Goal: Task Accomplishment & Management: Use online tool/utility

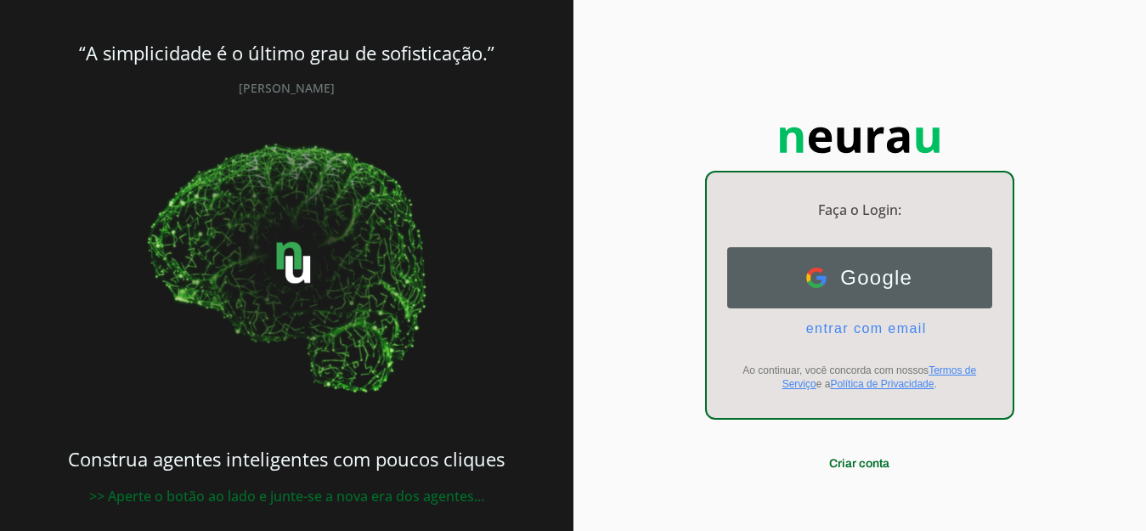
click at [863, 262] on button "Google Google" at bounding box center [859, 277] width 265 height 61
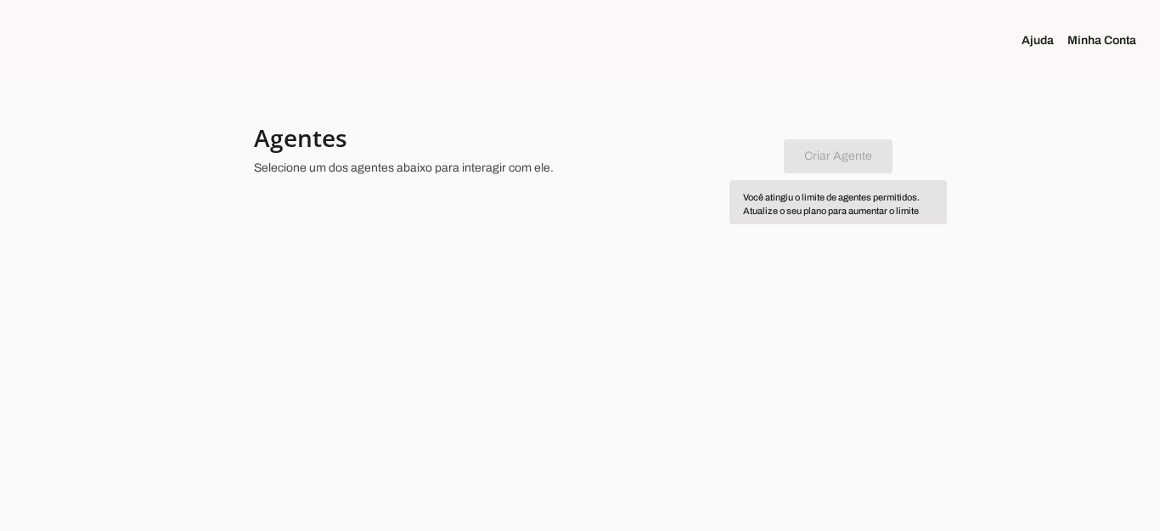
click at [840, 158] on chatbot-new-form "Criar Agente Você atingiu o limite de agentes permitidos. Atualize o seu plano …" at bounding box center [838, 153] width 109 height 40
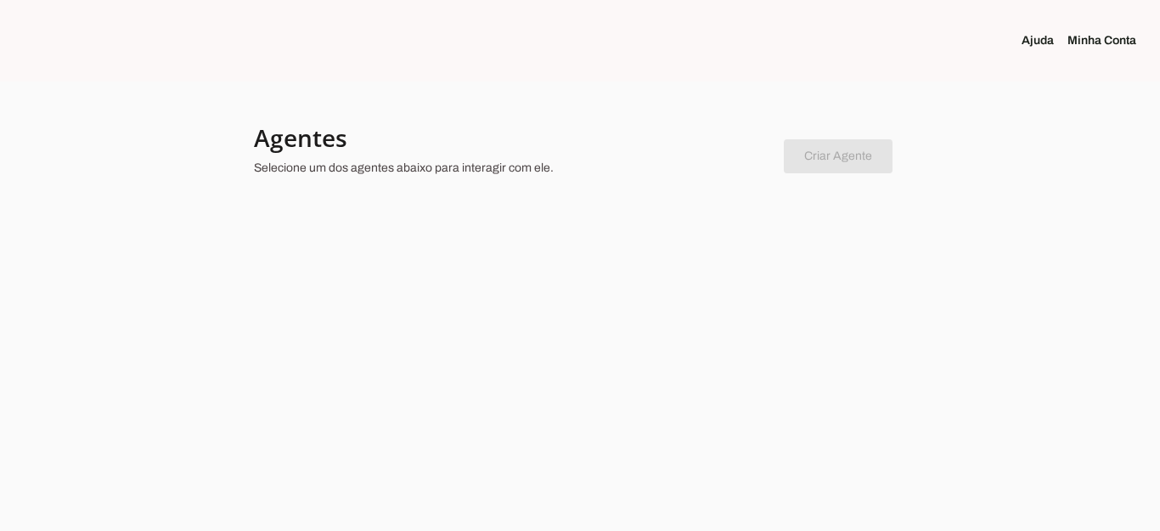
click at [1108, 42] on link "Minha Conta" at bounding box center [1109, 40] width 82 height 17
